Goal: Task Accomplishment & Management: Manage account settings

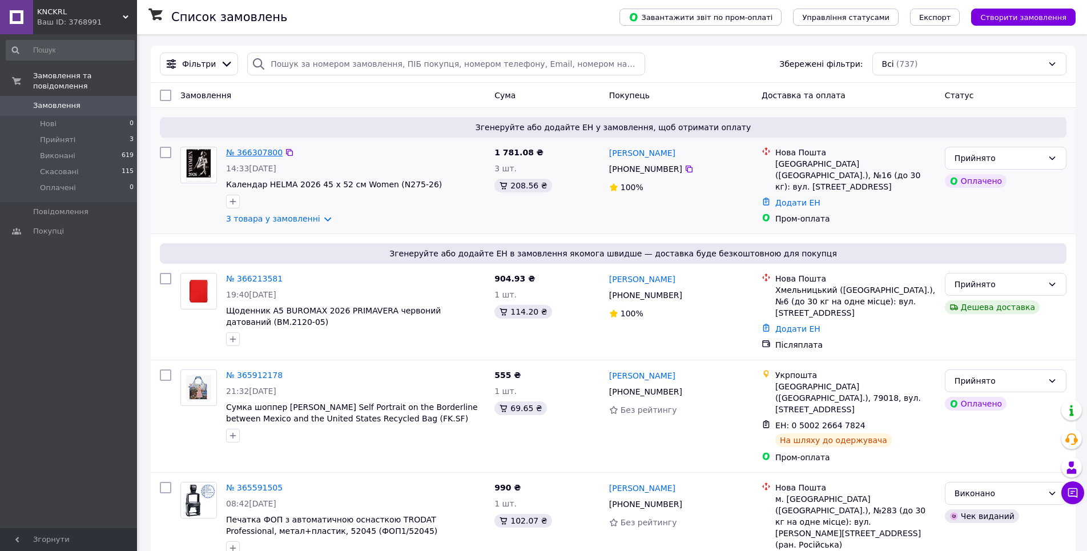
click at [262, 151] on link "№ 366307800" at bounding box center [254, 152] width 57 height 9
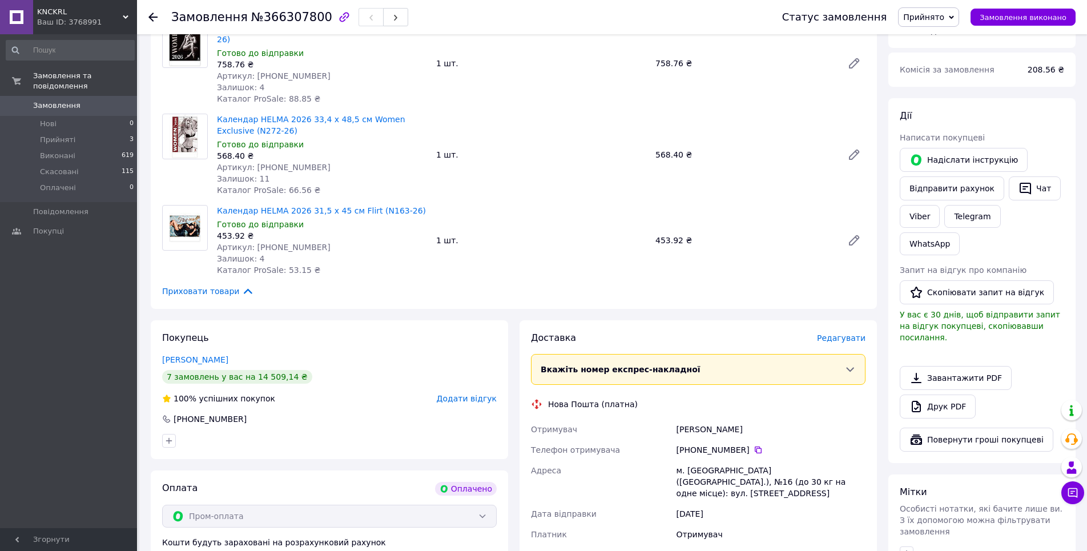
scroll to position [674, 0]
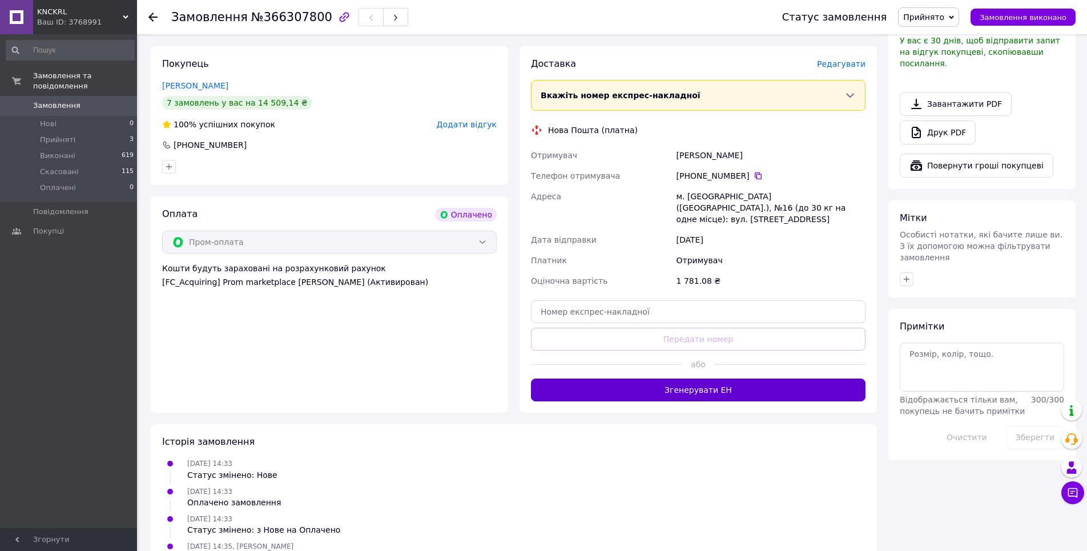
click at [711, 379] on button "Згенерувати ЕН" at bounding box center [698, 390] width 335 height 23
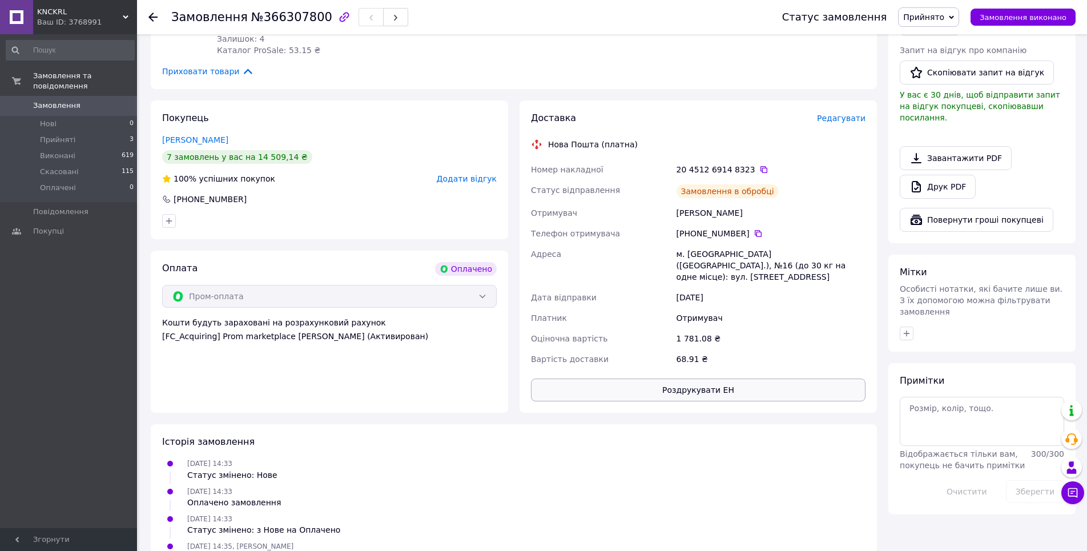
scroll to position [647, 0]
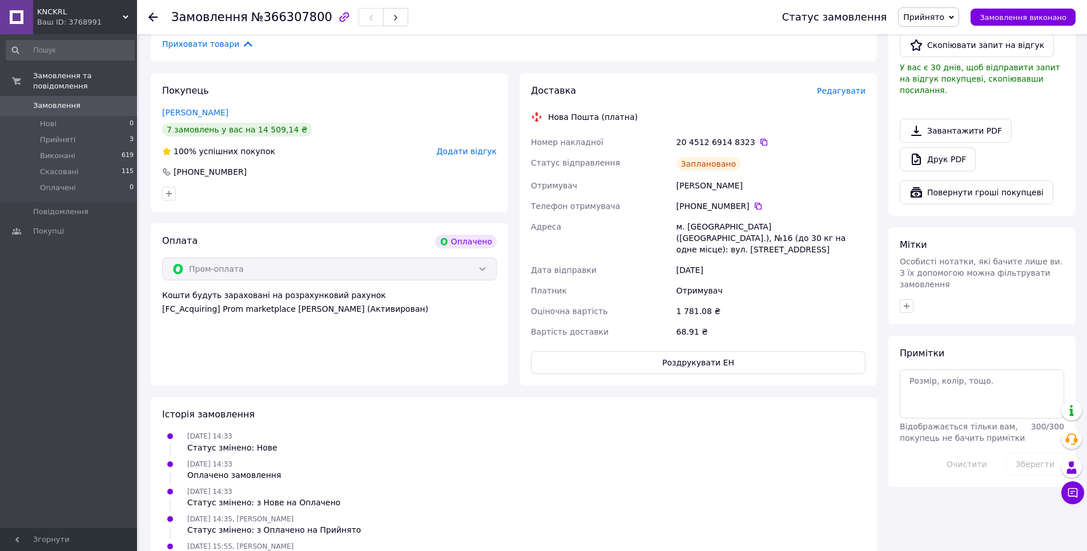
click at [152, 17] on use at bounding box center [152, 17] width 9 height 9
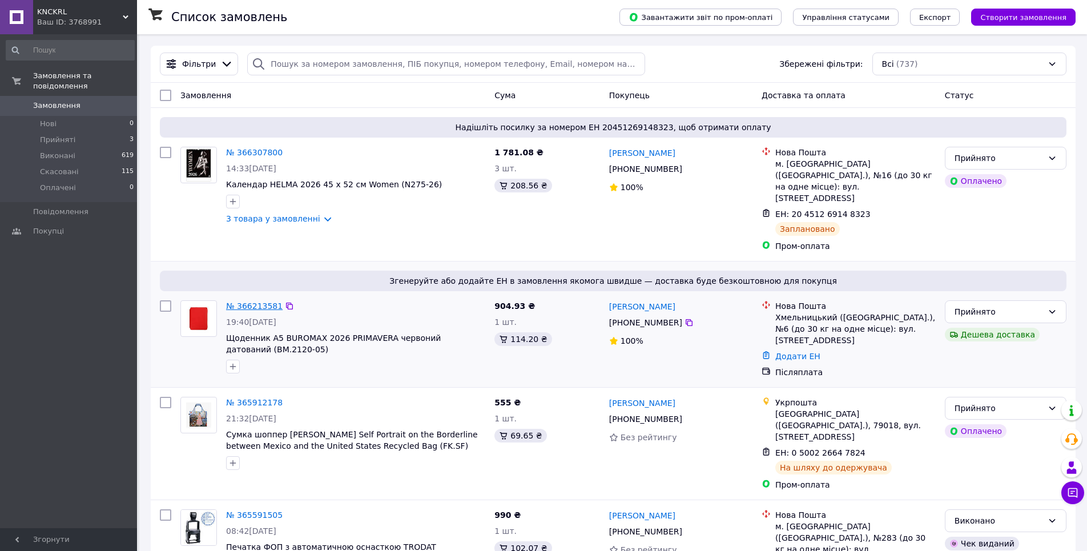
click at [232, 301] on link "№ 366213581" at bounding box center [254, 305] width 57 height 9
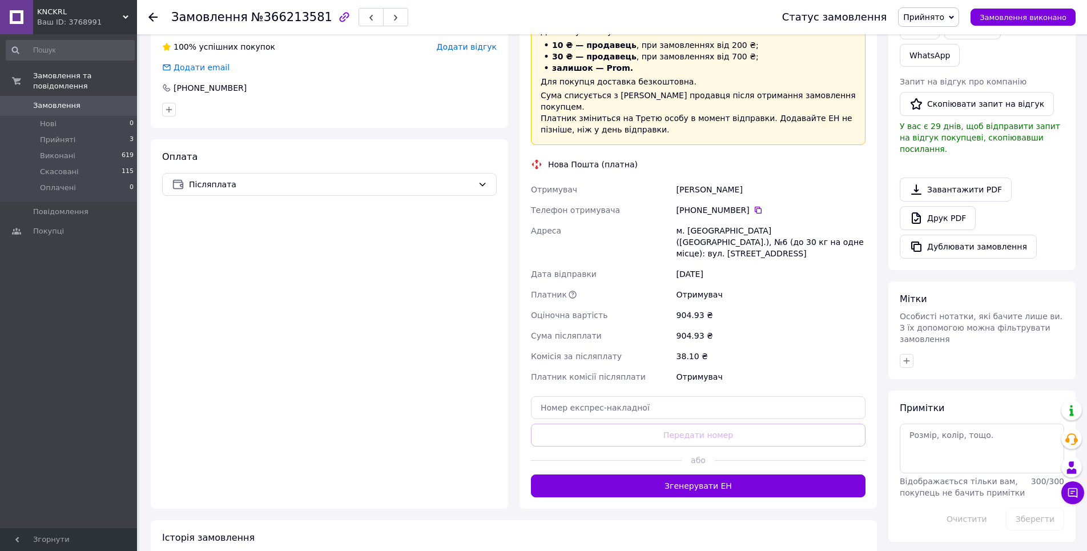
scroll to position [339, 0]
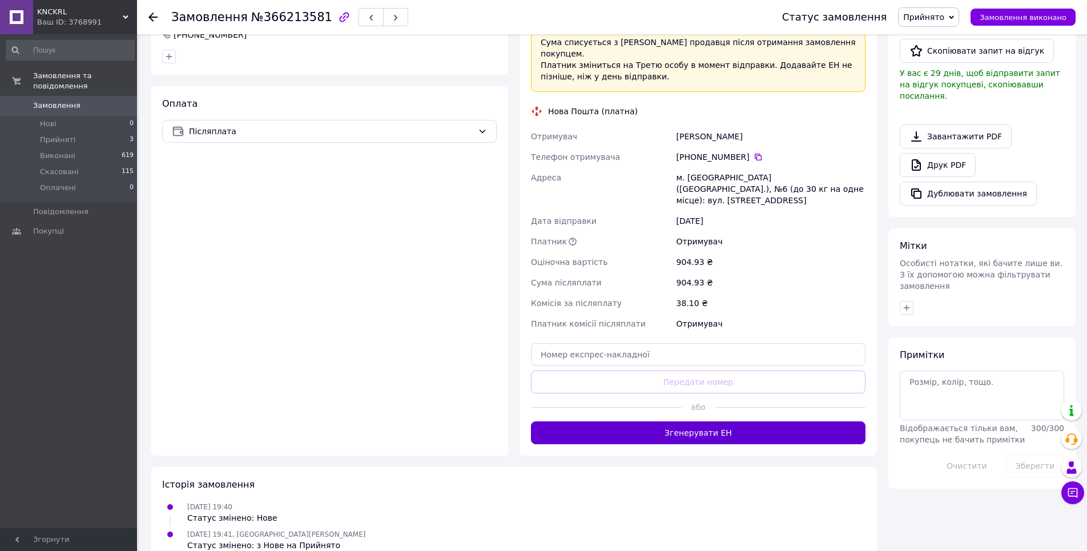
click at [687, 421] on button "Згенерувати ЕН" at bounding box center [698, 432] width 335 height 23
